Goal: Information Seeking & Learning: Learn about a topic

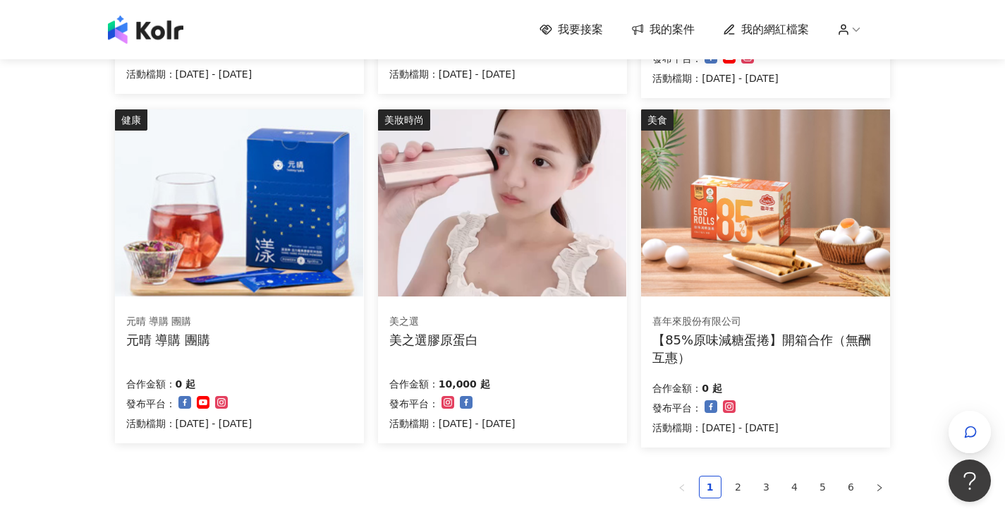
scroll to position [805, 0]
click at [738, 483] on link "2" at bounding box center [738, 485] width 21 height 21
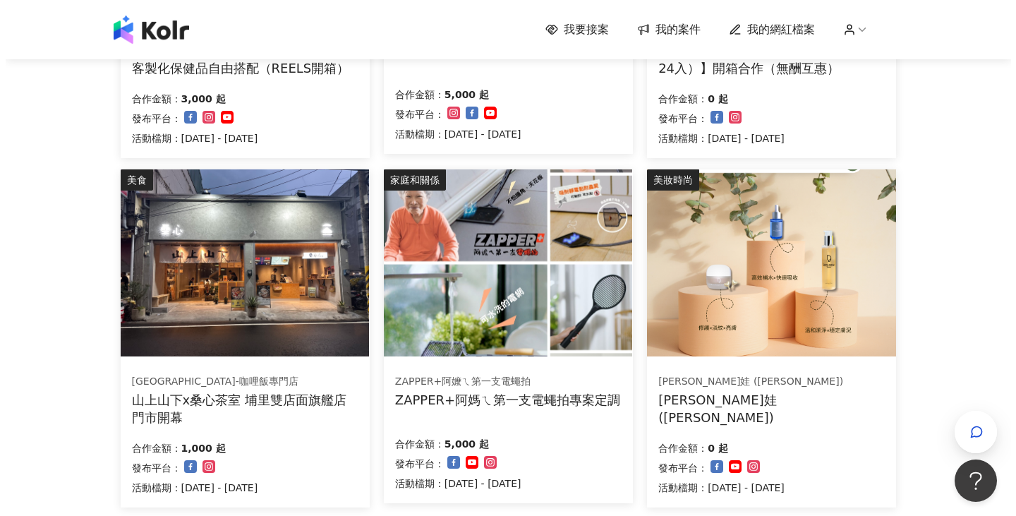
scroll to position [803, 0]
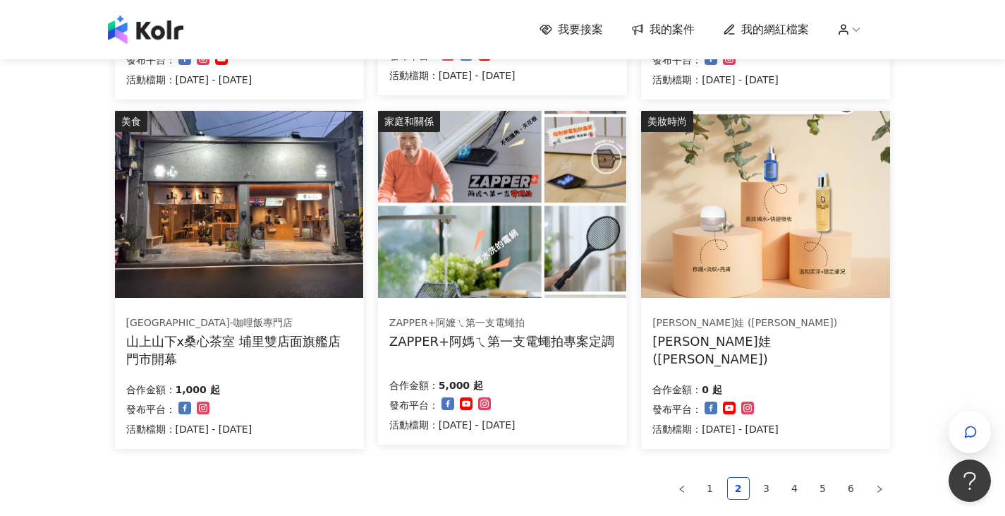
click at [269, 267] on img at bounding box center [239, 204] width 248 height 187
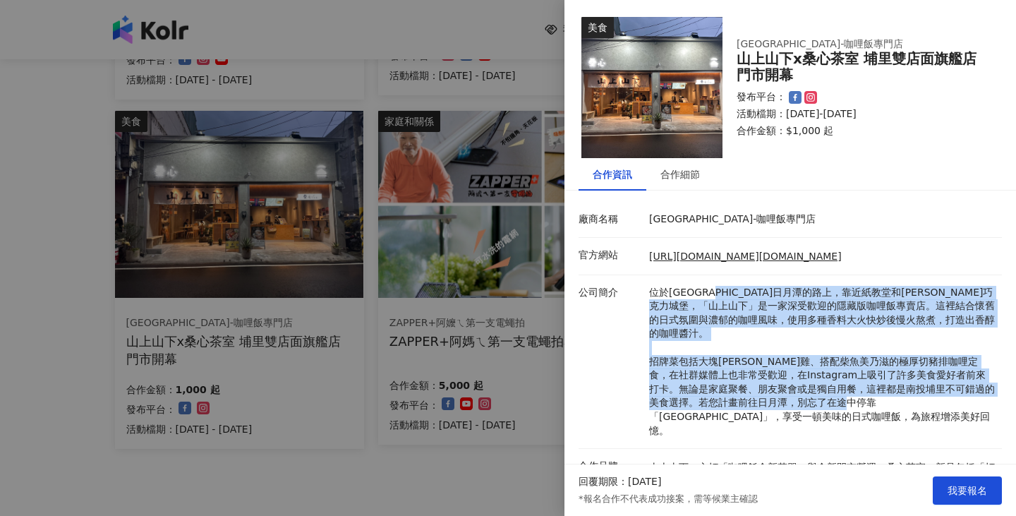
drag, startPoint x: 739, startPoint y: 293, endPoint x: 855, endPoint y: 406, distance: 161.6
click at [855, 406] on p "位於[GEOGRAPHIC_DATA]日月潭的路上，靠近紙教堂和[PERSON_NAME]巧克力城堡，「山上山下」是一家深受歡迎的隱藏版咖哩飯專賣店。這裡結合…" at bounding box center [822, 362] width 346 height 152
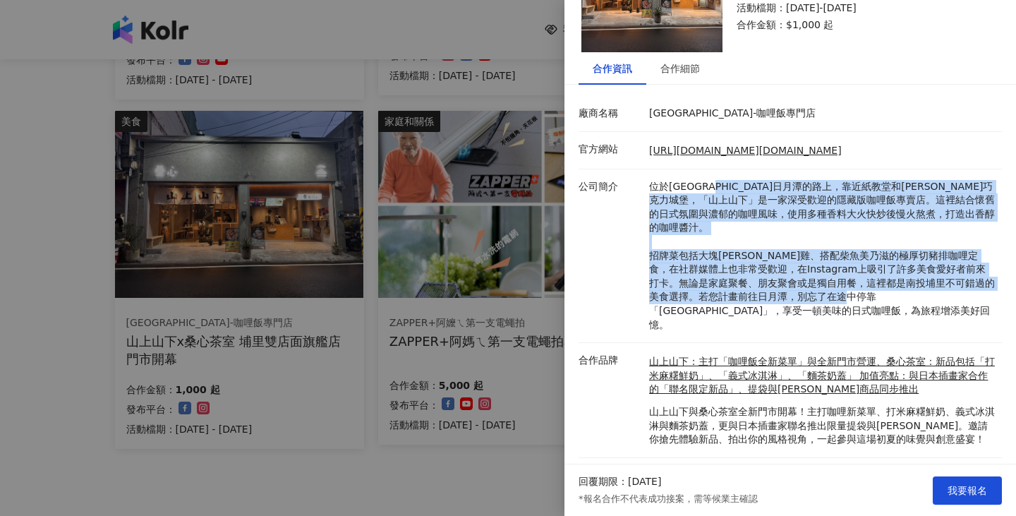
scroll to position [0, 0]
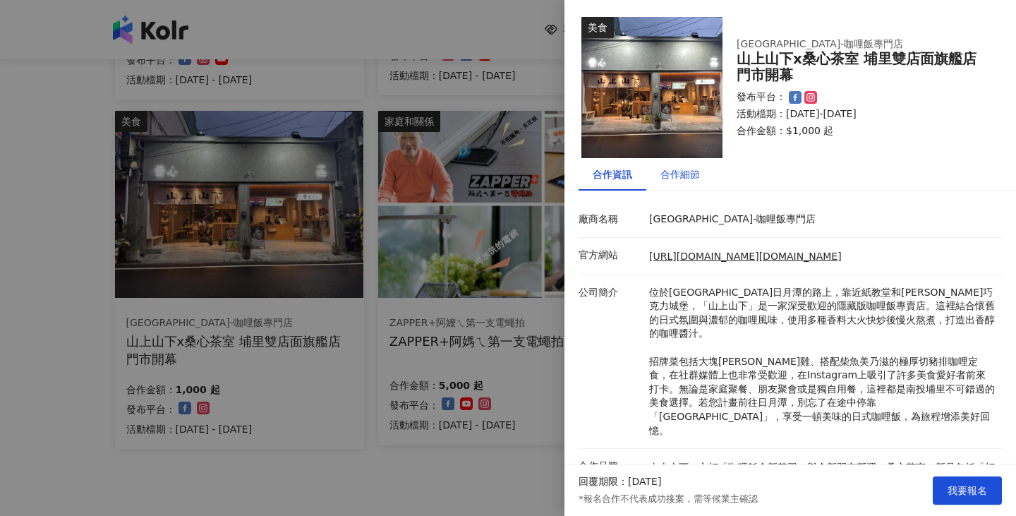
click at [676, 180] on div "合作細節" at bounding box center [679, 174] width 39 height 16
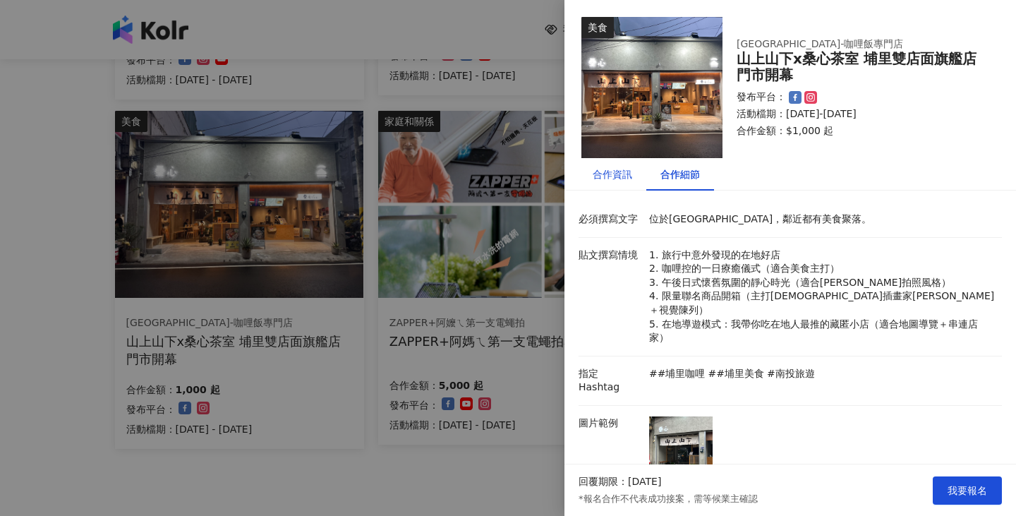
click at [616, 181] on div "合作資訊" at bounding box center [611, 174] width 39 height 16
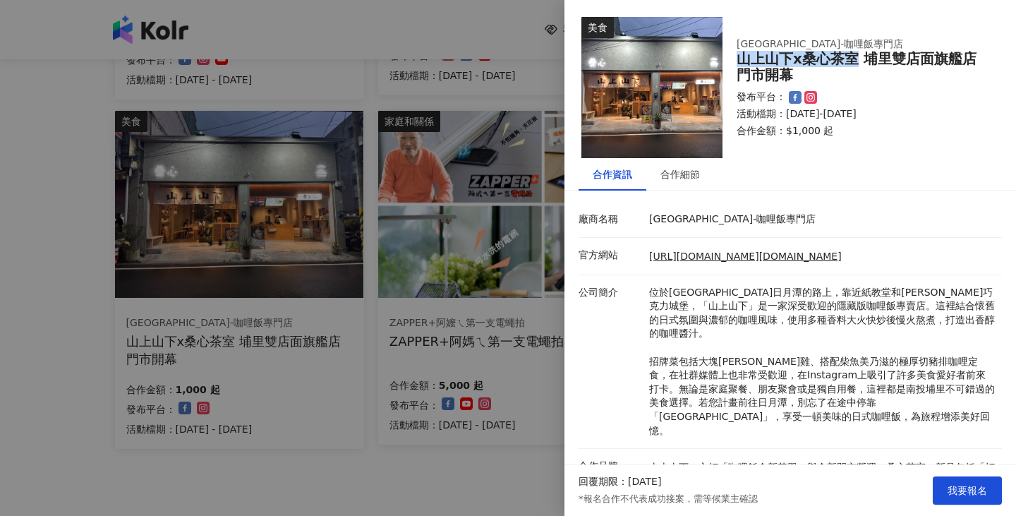
drag, startPoint x: 734, startPoint y: 61, endPoint x: 852, endPoint y: 59, distance: 117.8
click at [852, 59] on div "[GEOGRAPHIC_DATA]-咖哩[GEOGRAPHIC_DATA] [GEOGRAPHIC_DATA]雙店面旗艦店門市開幕 發布平台： 活動檔期：[D…" at bounding box center [860, 87] width 276 height 128
click at [396, 321] on div at bounding box center [508, 258] width 1016 height 516
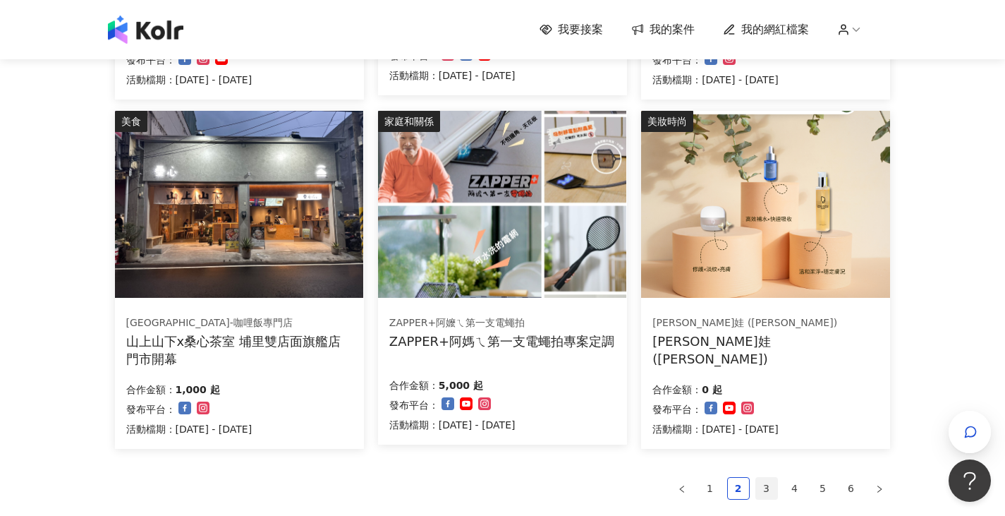
click at [762, 489] on link "3" at bounding box center [766, 487] width 21 height 21
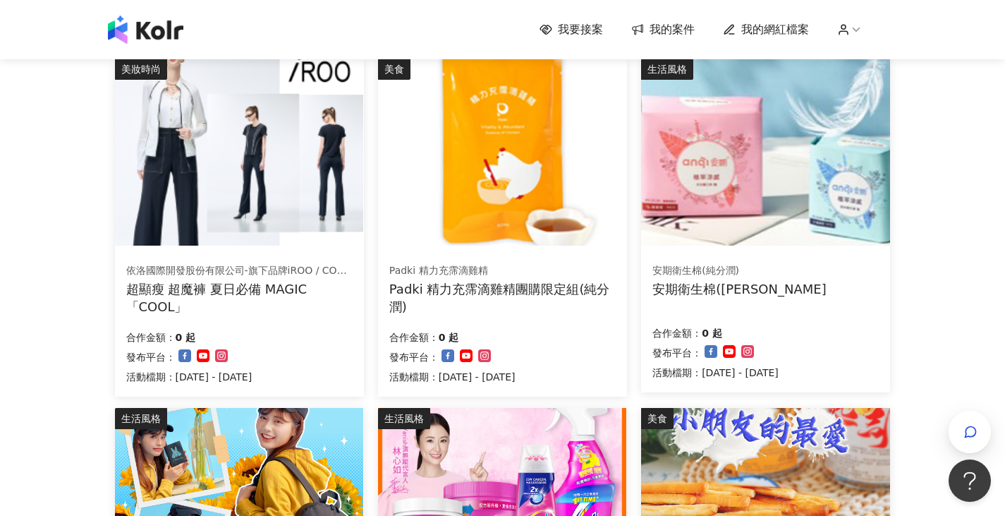
scroll to position [999, 0]
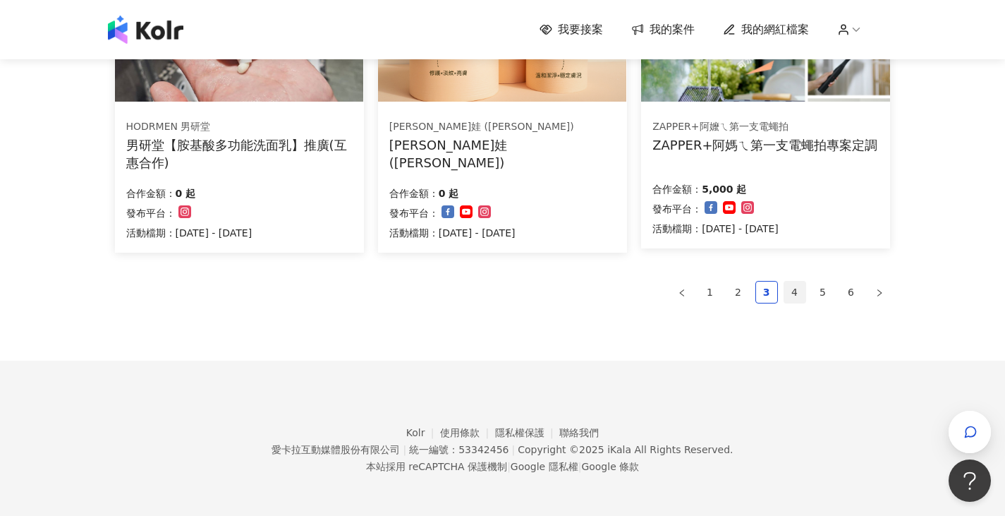
click at [795, 293] on link "4" at bounding box center [794, 291] width 21 height 21
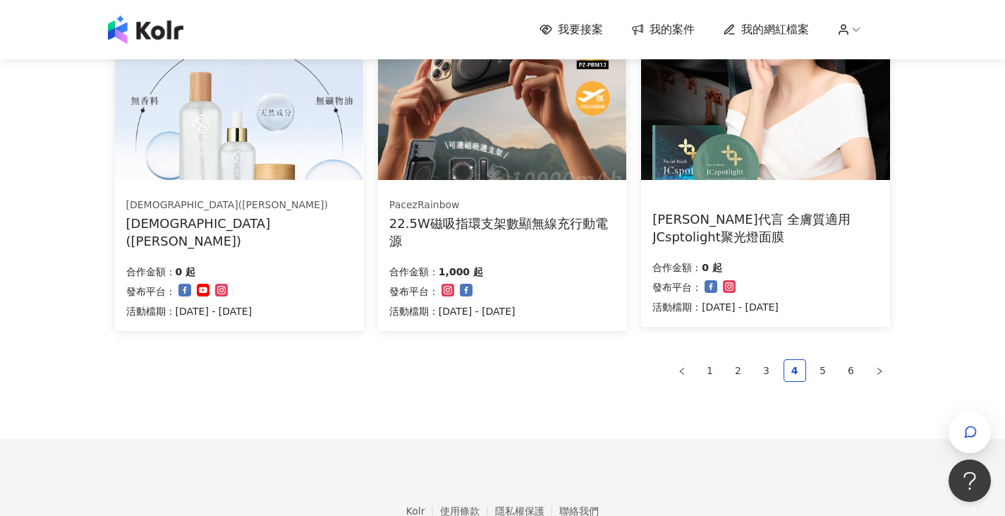
scroll to position [936, 0]
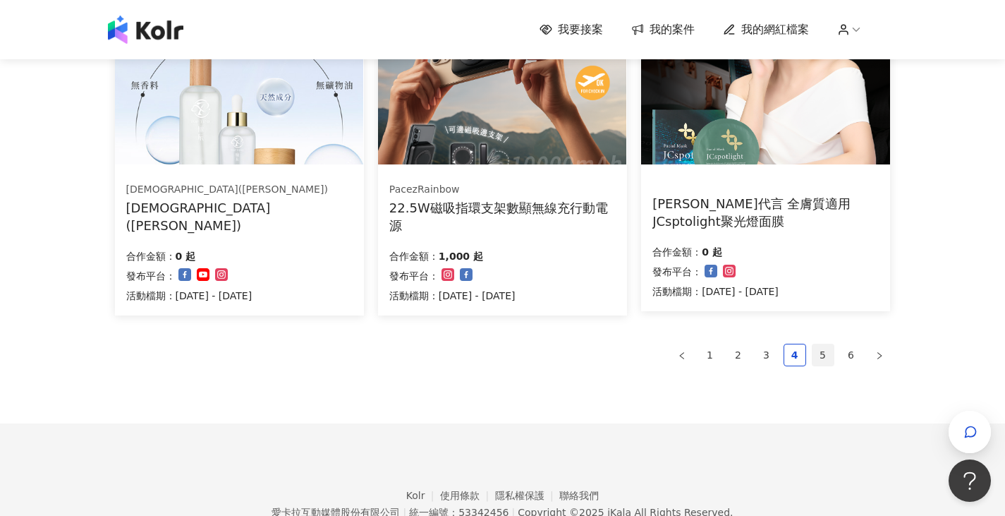
click at [824, 349] on link "5" at bounding box center [822, 354] width 21 height 21
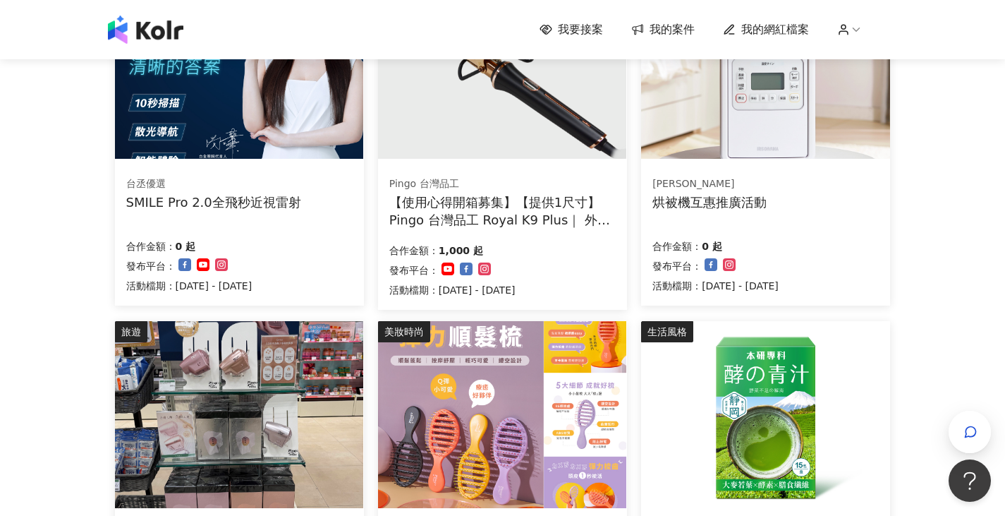
scroll to position [999, 0]
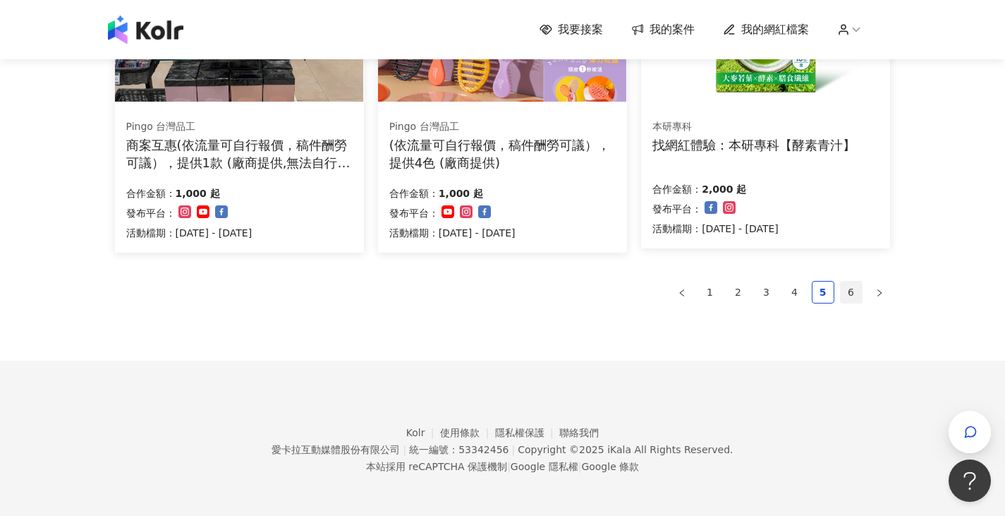
click at [851, 286] on link "6" at bounding box center [851, 291] width 21 height 21
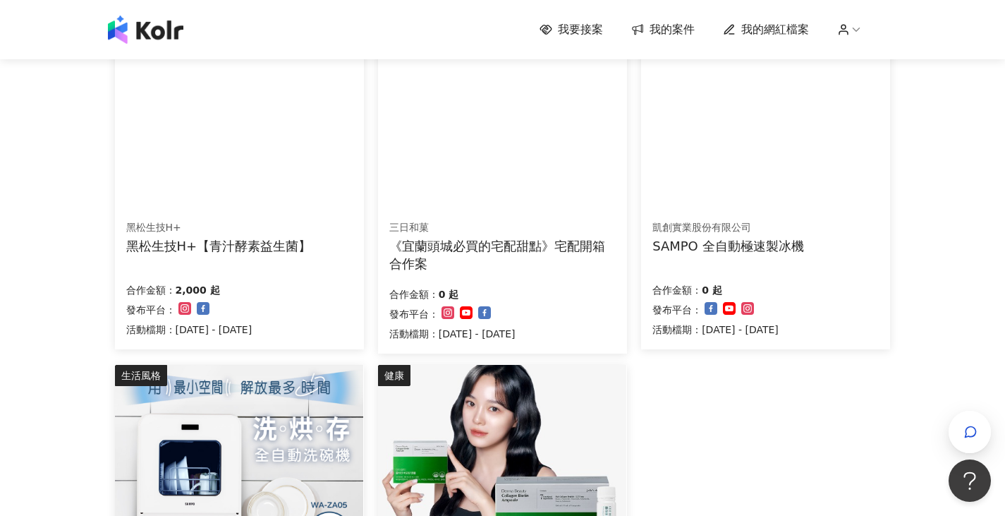
scroll to position [0, 0]
